Goal: Task Accomplishment & Management: Use online tool/utility

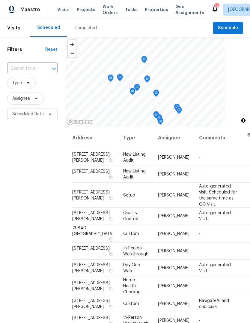
click at [90, 26] on div "Completed" at bounding box center [85, 28] width 23 height 6
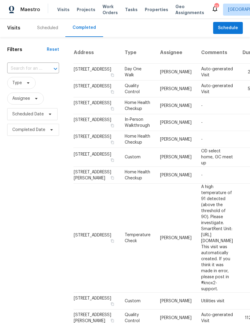
click at [152, 11] on span "Properties" at bounding box center [156, 10] width 23 height 6
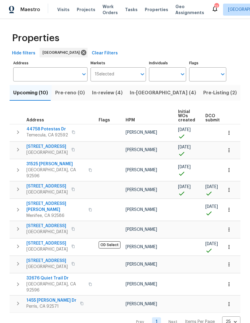
click at [128, 8] on span "Tasks" at bounding box center [131, 10] width 13 height 4
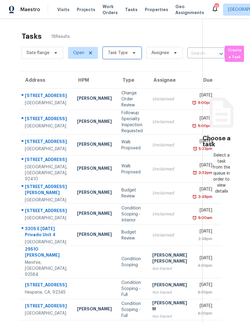
click at [128, 53] on span "Task Type" at bounding box center [122, 53] width 39 height 12
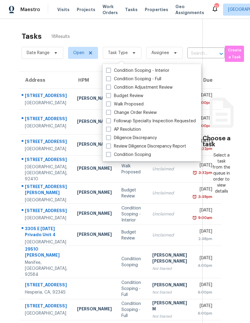
click at [132, 96] on label "Budget Review" at bounding box center [124, 96] width 37 height 6
click at [110, 96] on input "Budget Review" at bounding box center [108, 95] width 4 height 4
checkbox input "true"
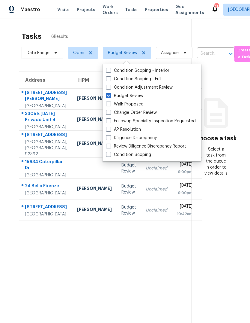
click at [41, 200] on td "24 Bella Firenze Lake Elsinore, CA, 92532" at bounding box center [45, 189] width 53 height 21
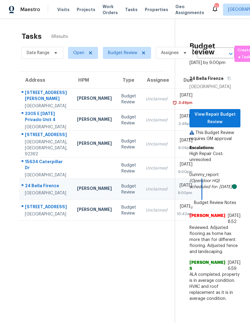
click at [59, 211] on div "[STREET_ADDRESS]" at bounding box center [46, 208] width 43 height 8
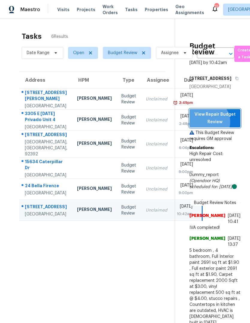
click at [222, 125] on span "View Repair Budget Review" at bounding box center [215, 118] width 41 height 15
click at [66, 8] on span "Visits" at bounding box center [63, 10] width 12 height 6
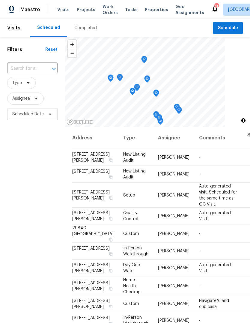
click at [88, 31] on div "Completed" at bounding box center [85, 28] width 23 height 6
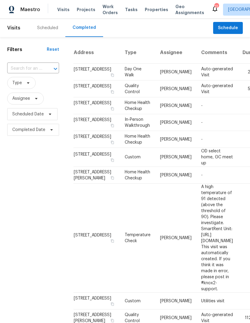
click at [27, 72] on input "text" at bounding box center [24, 68] width 35 height 9
type input "16629"
click at [40, 87] on li "16629 Quail Country Ave, Chino Hills, CA 91709" at bounding box center [32, 82] width 51 height 10
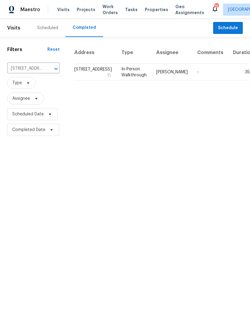
click at [193, 80] on td "-" at bounding box center [211, 72] width 36 height 17
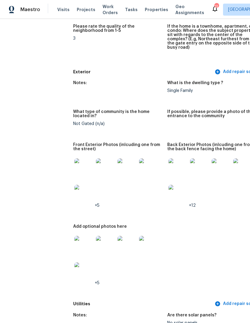
scroll to position [203, 0]
click at [234, 163] on img at bounding box center [243, 167] width 19 height 19
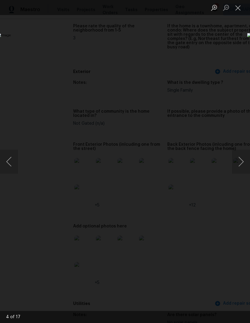
click at [241, 164] on button "Next image" at bounding box center [241, 162] width 18 height 24
click at [239, 165] on button "Next image" at bounding box center [241, 162] width 18 height 24
click at [234, 11] on button "Close lightbox" at bounding box center [238, 7] width 12 height 11
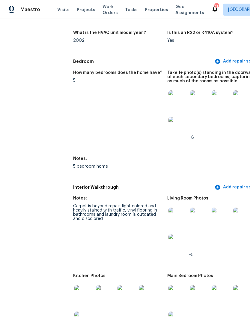
scroll to position [721, 0]
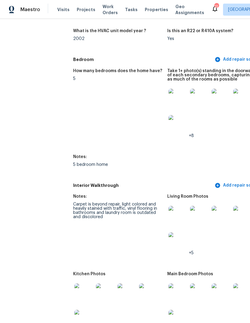
click at [169, 94] on img at bounding box center [178, 98] width 19 height 19
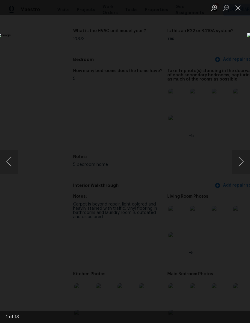
click at [196, 179] on img "Lightbox" at bounding box center [96, 161] width 199 height 257
click at [240, 163] on button "Next image" at bounding box center [241, 162] width 18 height 24
click at [238, 166] on button "Next image" at bounding box center [241, 162] width 18 height 24
click at [239, 167] on button "Next image" at bounding box center [241, 162] width 18 height 24
click at [238, 166] on button "Next image" at bounding box center [241, 162] width 18 height 24
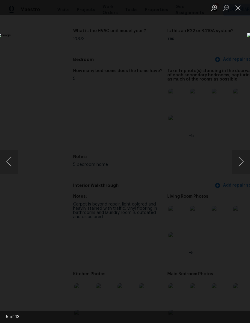
click at [234, 12] on button "Close lightbox" at bounding box center [238, 7] width 12 height 11
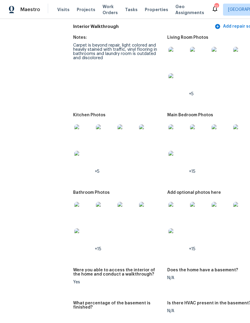
scroll to position [884, 0]
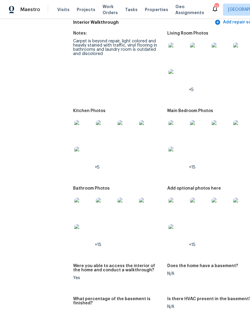
click at [74, 127] on img at bounding box center [83, 129] width 19 height 19
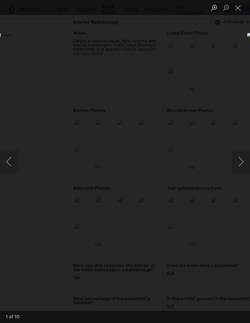
click at [234, 168] on button "Next image" at bounding box center [241, 162] width 18 height 24
click at [236, 168] on button "Next image" at bounding box center [241, 162] width 18 height 24
click at [236, 169] on button "Next image" at bounding box center [241, 162] width 18 height 24
click at [237, 170] on button "Next image" at bounding box center [241, 162] width 18 height 24
click at [239, 168] on button "Next image" at bounding box center [241, 162] width 18 height 24
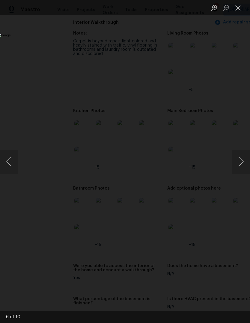
click at [238, 169] on button "Next image" at bounding box center [241, 162] width 18 height 24
click at [236, 10] on button "Close lightbox" at bounding box center [238, 7] width 12 height 11
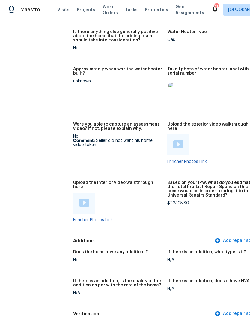
scroll to position [1390, 0]
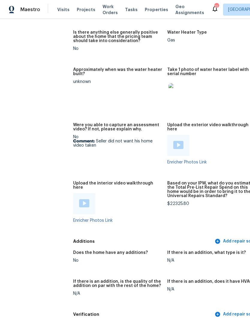
click at [79, 199] on img at bounding box center [84, 203] width 10 height 8
click at [174, 141] on img at bounding box center [179, 145] width 10 height 8
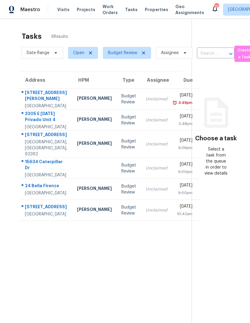
click at [141, 131] on td "Unclaimed" at bounding box center [156, 120] width 31 height 21
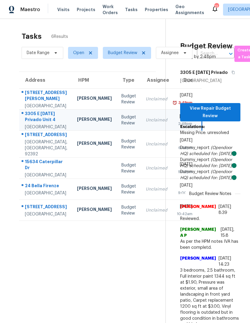
click at [117, 158] on td "Budget Review" at bounding box center [129, 144] width 24 height 27
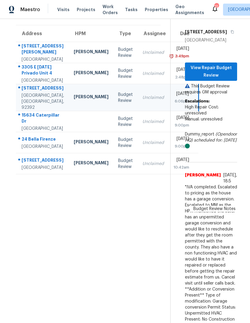
scroll to position [47, 3]
click at [143, 125] on div "Unclaimed" at bounding box center [154, 122] width 22 height 6
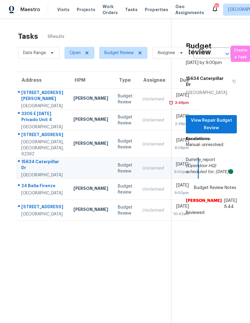
scroll to position [0, 3]
click at [226, 131] on span "View Repair Budget Review" at bounding box center [211, 124] width 41 height 15
click at [138, 200] on td "Unclaimed" at bounding box center [153, 189] width 31 height 21
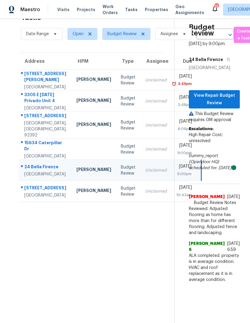
scroll to position [23, 0]
click at [145, 194] on div "Unclaimed" at bounding box center [156, 191] width 22 height 6
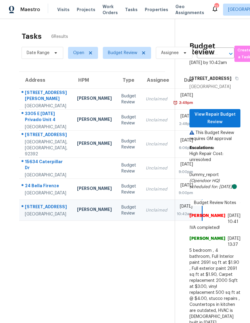
scroll to position [0, 0]
click at [146, 143] on div "Unclaimed" at bounding box center [157, 144] width 22 height 6
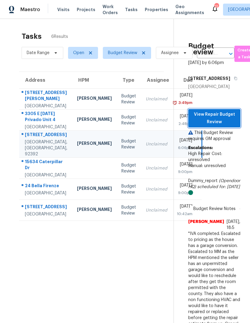
click at [227, 125] on span "View Repair Budget Review" at bounding box center [214, 118] width 43 height 15
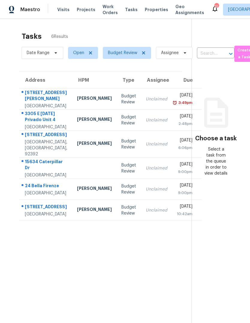
click at [141, 221] on td "Unclaimed" at bounding box center [156, 210] width 31 height 21
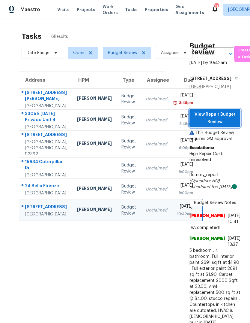
click at [231, 125] on span "View Repair Budget Review" at bounding box center [215, 118] width 41 height 15
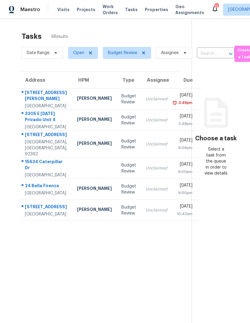
click at [154, 7] on span "Properties" at bounding box center [156, 10] width 23 height 6
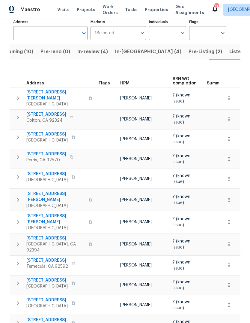
click at [230, 53] on span "Listed (21)" at bounding box center [242, 51] width 25 height 8
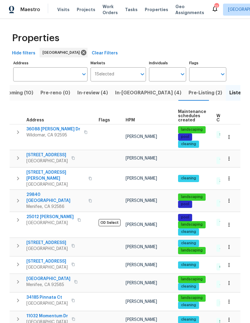
click at [65, 11] on span "Visits" at bounding box center [63, 10] width 12 height 6
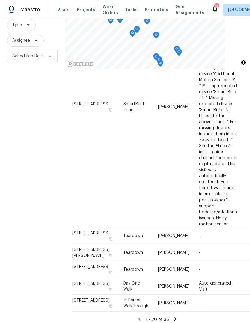
scroll to position [385, 0]
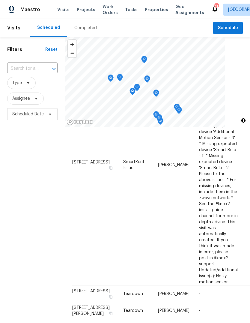
scroll to position [620, 0]
click at [0, 0] on icon at bounding box center [0, 0] width 0 height 0
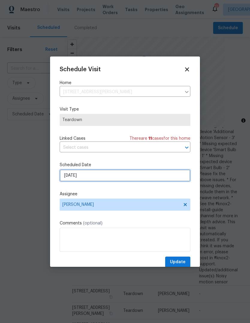
click at [102, 176] on input "[DATE]" at bounding box center [125, 175] width 131 height 12
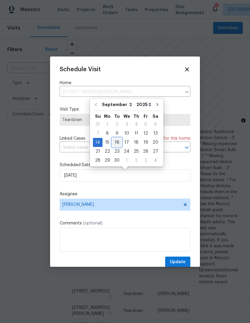
click at [116, 144] on div "16" at bounding box center [117, 142] width 10 height 8
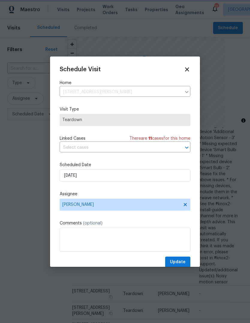
type input "[DATE]"
click at [183, 261] on span "Update" at bounding box center [178, 262] width 16 height 8
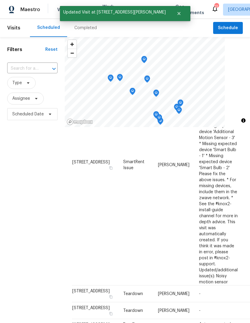
scroll to position [614, 0]
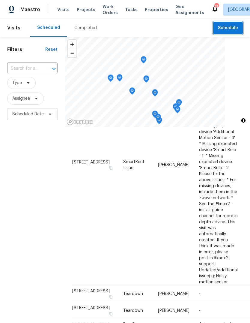
click at [235, 27] on span "Schedule" at bounding box center [228, 28] width 20 height 8
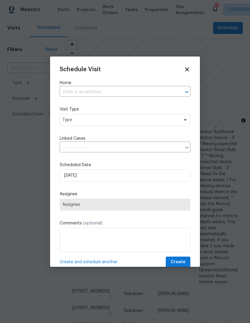
click at [74, 93] on input "text" at bounding box center [117, 91] width 114 height 9
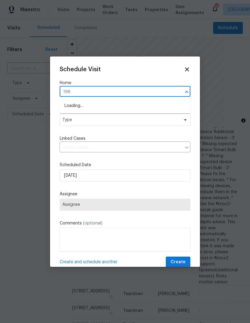
type input "1966"
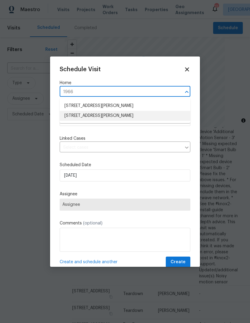
click at [114, 116] on li "[STREET_ADDRESS][PERSON_NAME]" at bounding box center [125, 116] width 131 height 10
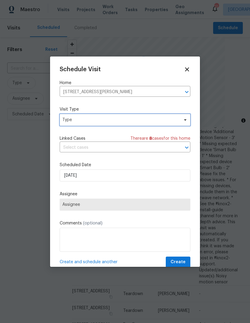
click at [131, 122] on span "Type" at bounding box center [120, 120] width 117 height 6
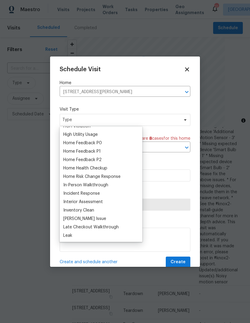
scroll to position [175, 0]
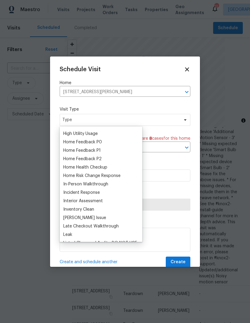
click at [97, 167] on div "Home Health Checkup" at bounding box center [85, 167] width 44 height 6
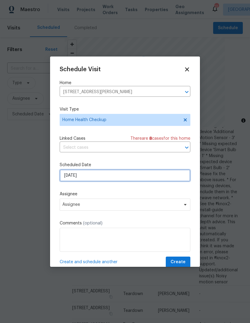
click at [110, 177] on input "9/8/2025" at bounding box center [125, 175] width 131 height 12
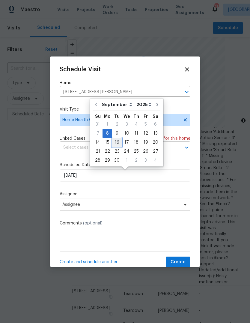
click at [119, 144] on div "16" at bounding box center [117, 142] width 10 height 8
type input "9/16/2025"
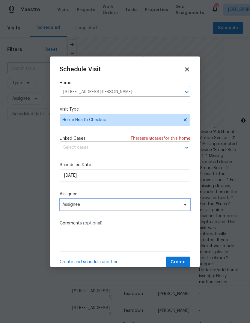
click at [147, 206] on span "Assignee" at bounding box center [121, 204] width 118 height 5
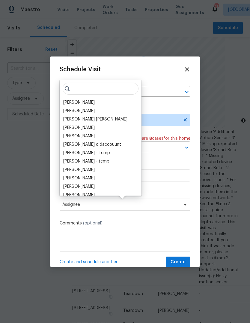
click at [76, 103] on div "[PERSON_NAME]" at bounding box center [79, 102] width 32 height 6
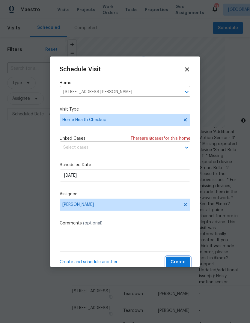
click at [183, 263] on span "Create" at bounding box center [178, 262] width 15 height 8
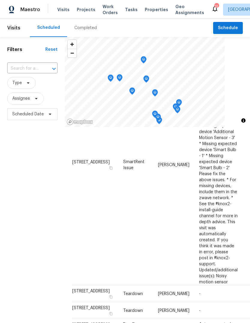
click at [151, 9] on span "Properties" at bounding box center [156, 10] width 23 height 6
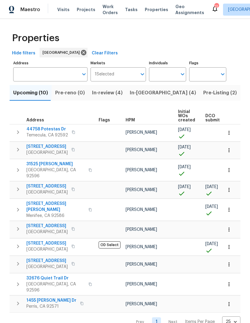
click at [127, 11] on span "Tasks" at bounding box center [131, 10] width 13 height 4
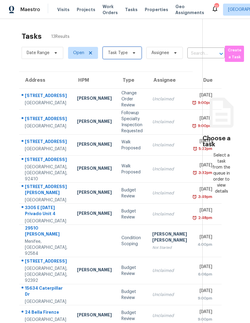
click at [130, 50] on span at bounding box center [133, 52] width 7 height 5
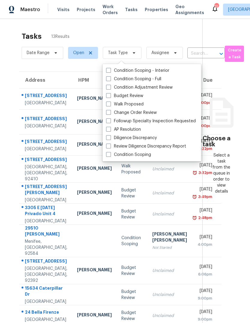
click at [132, 93] on label "Budget Review" at bounding box center [124, 96] width 37 height 6
click at [110, 93] on input "Budget Review" at bounding box center [108, 95] width 4 height 4
checkbox input "true"
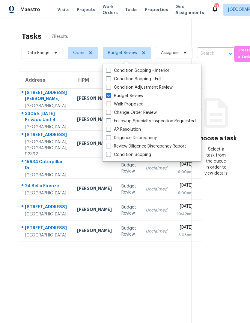
click at [225, 200] on section "Choose a task Select a task from the queue in order to view details" at bounding box center [216, 180] width 49 height 323
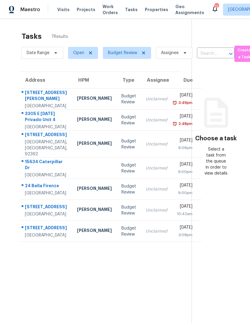
click at [141, 179] on td "Unclaimed" at bounding box center [156, 168] width 31 height 21
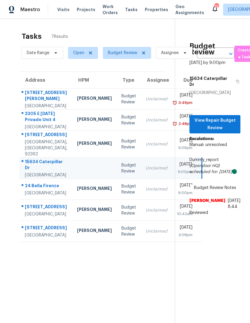
click at [120, 200] on td "Budget Review" at bounding box center [129, 189] width 24 height 21
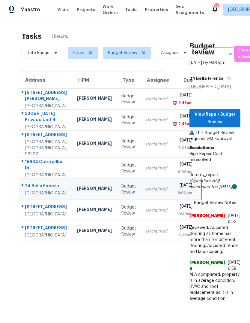
click at [117, 221] on td "Budget Review" at bounding box center [129, 210] width 24 height 21
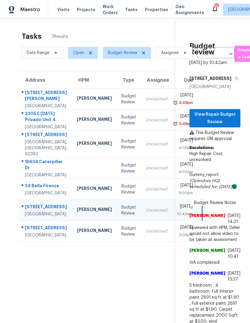
click at [117, 242] on td "Budget Review" at bounding box center [129, 231] width 24 height 21
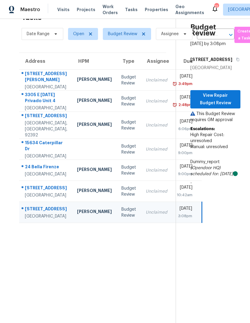
scroll to position [19, 0]
click at [225, 99] on span "View Repair Budget Review" at bounding box center [215, 99] width 41 height 15
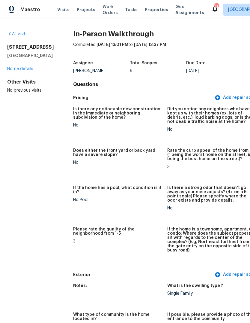
click at [64, 10] on span "Visits" at bounding box center [63, 10] width 12 height 6
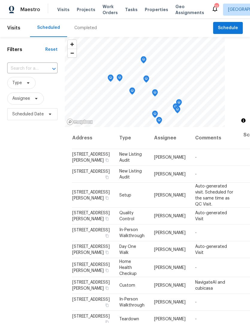
click at [89, 29] on div "Completed" at bounding box center [85, 28] width 23 height 6
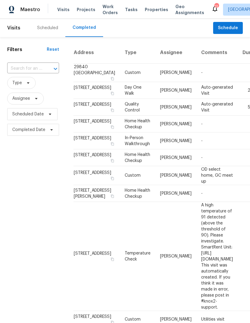
click at [52, 29] on div "Scheduled" at bounding box center [47, 28] width 21 height 6
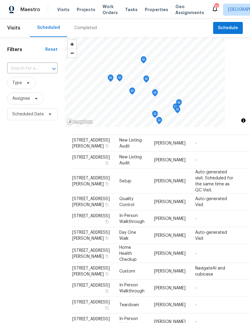
scroll to position [16, 0]
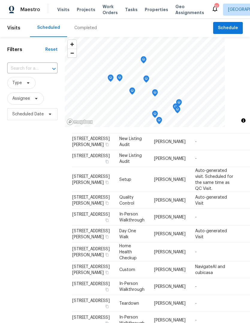
click at [85, 32] on div "Completed" at bounding box center [85, 28] width 37 height 18
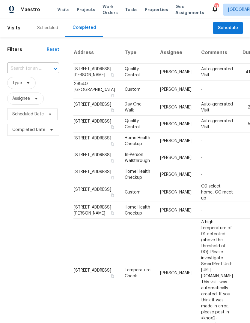
click at [53, 31] on div "Scheduled" at bounding box center [47, 28] width 21 height 6
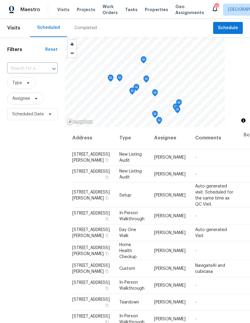
click at [153, 11] on span "Properties" at bounding box center [156, 10] width 23 height 6
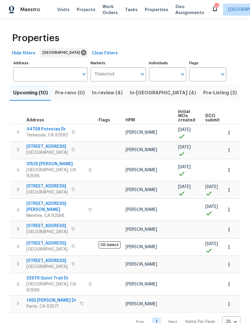
click at [127, 12] on div "Tasks" at bounding box center [131, 10] width 13 height 6
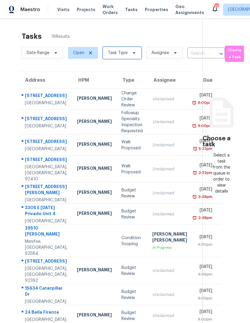
click at [133, 56] on span "Task Type" at bounding box center [122, 53] width 39 height 12
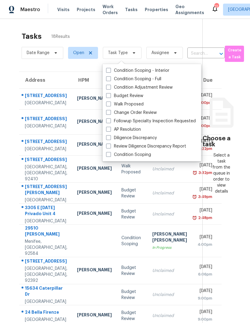
click at [133, 96] on label "Budget Review" at bounding box center [124, 96] width 37 height 6
click at [110, 96] on input "Budget Review" at bounding box center [108, 95] width 4 height 4
checkbox input "true"
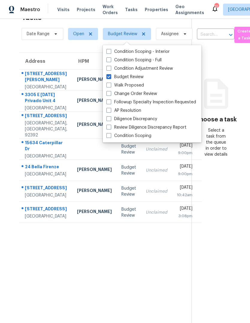
scroll to position [19, 0]
click at [225, 261] on section "Choose a task Select a task from the queue in order to view details" at bounding box center [216, 161] width 49 height 323
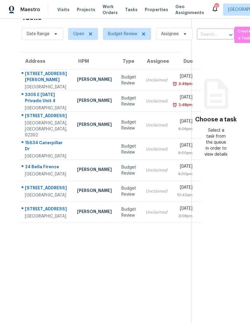
click at [225, 261] on section "Choose a task Select a task from the queue in order to view details" at bounding box center [216, 161] width 49 height 323
click at [63, 88] on td "15620 Ramona Rd Apple Valley, CA, 92307" at bounding box center [45, 80] width 53 height 21
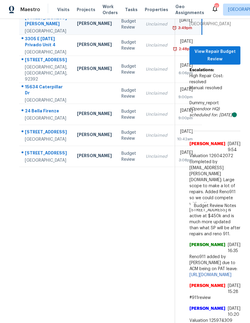
scroll to position [0, 0]
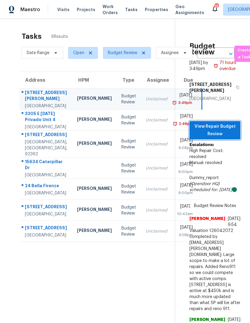
click at [218, 123] on span "View Repair Budget Review" at bounding box center [215, 130] width 41 height 15
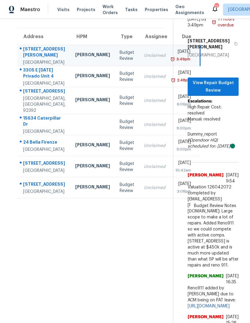
scroll to position [43, 1]
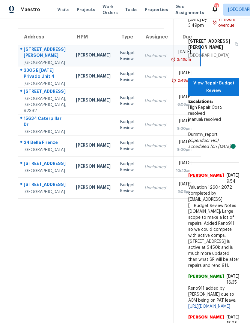
click at [140, 135] on td "Unclaimed" at bounding box center [155, 124] width 31 height 21
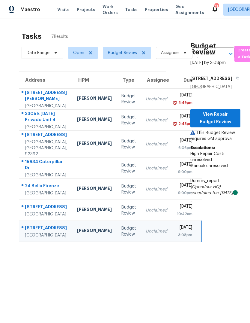
click at [61, 9] on span "Visits" at bounding box center [63, 10] width 12 height 6
